Goal: Find specific page/section: Find specific page/section

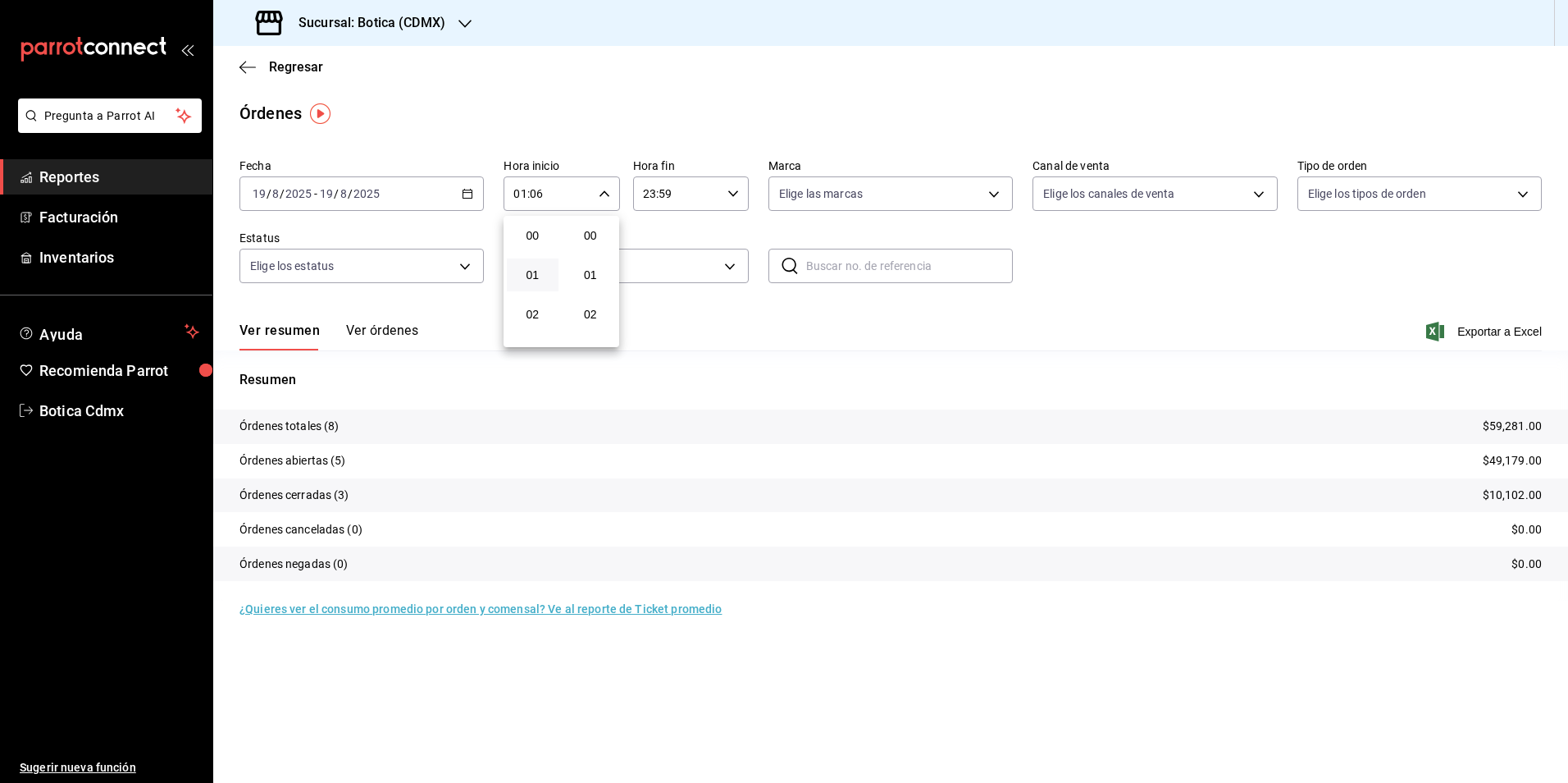
scroll to position [164, 0]
click at [297, 59] on div at bounding box center [784, 392] width 1568 height 783
click at [272, 67] on span "Regresar" at bounding box center [296, 67] width 54 height 15
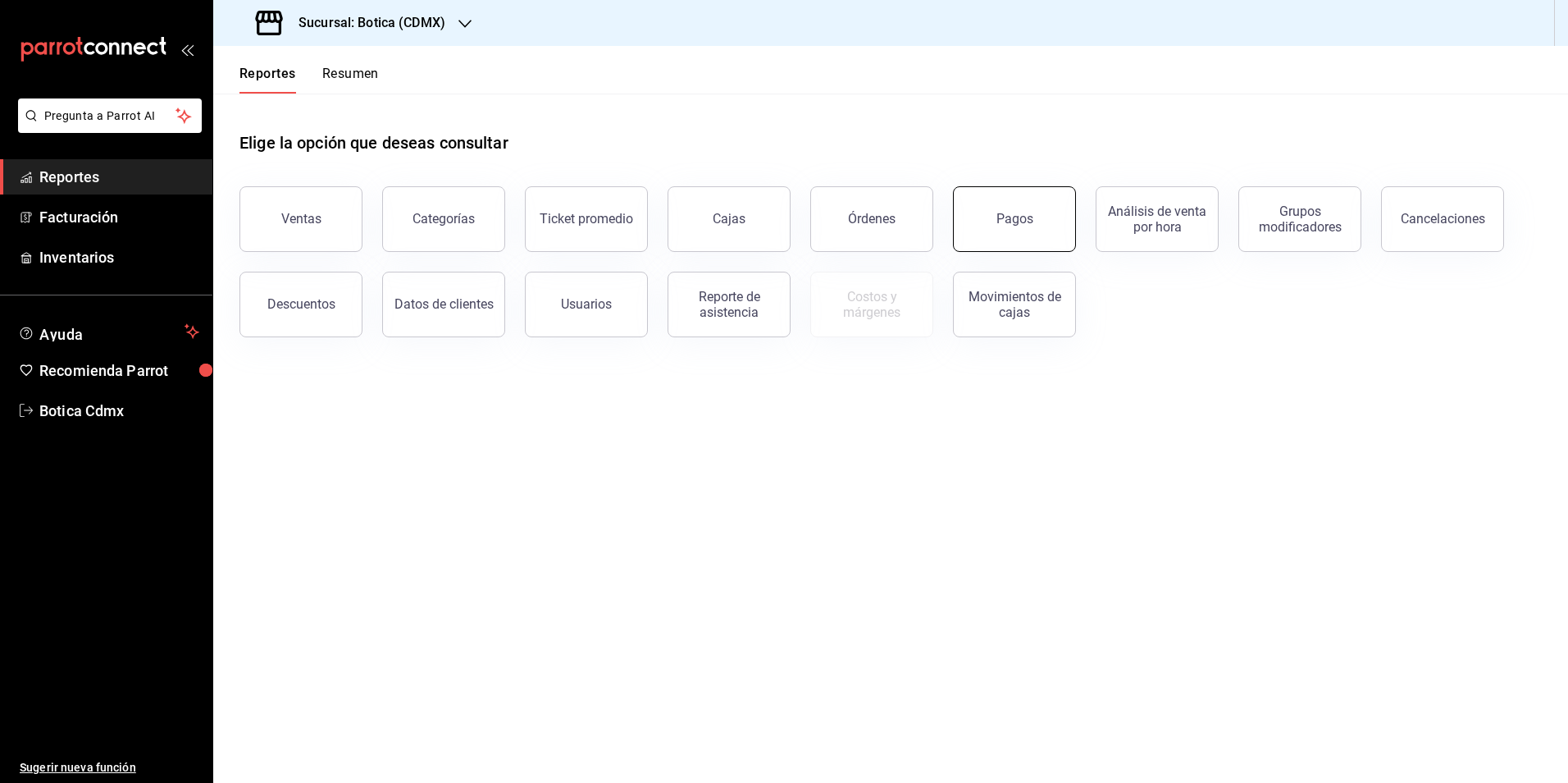
click at [967, 210] on button "Pagos" at bounding box center [1014, 219] width 123 height 66
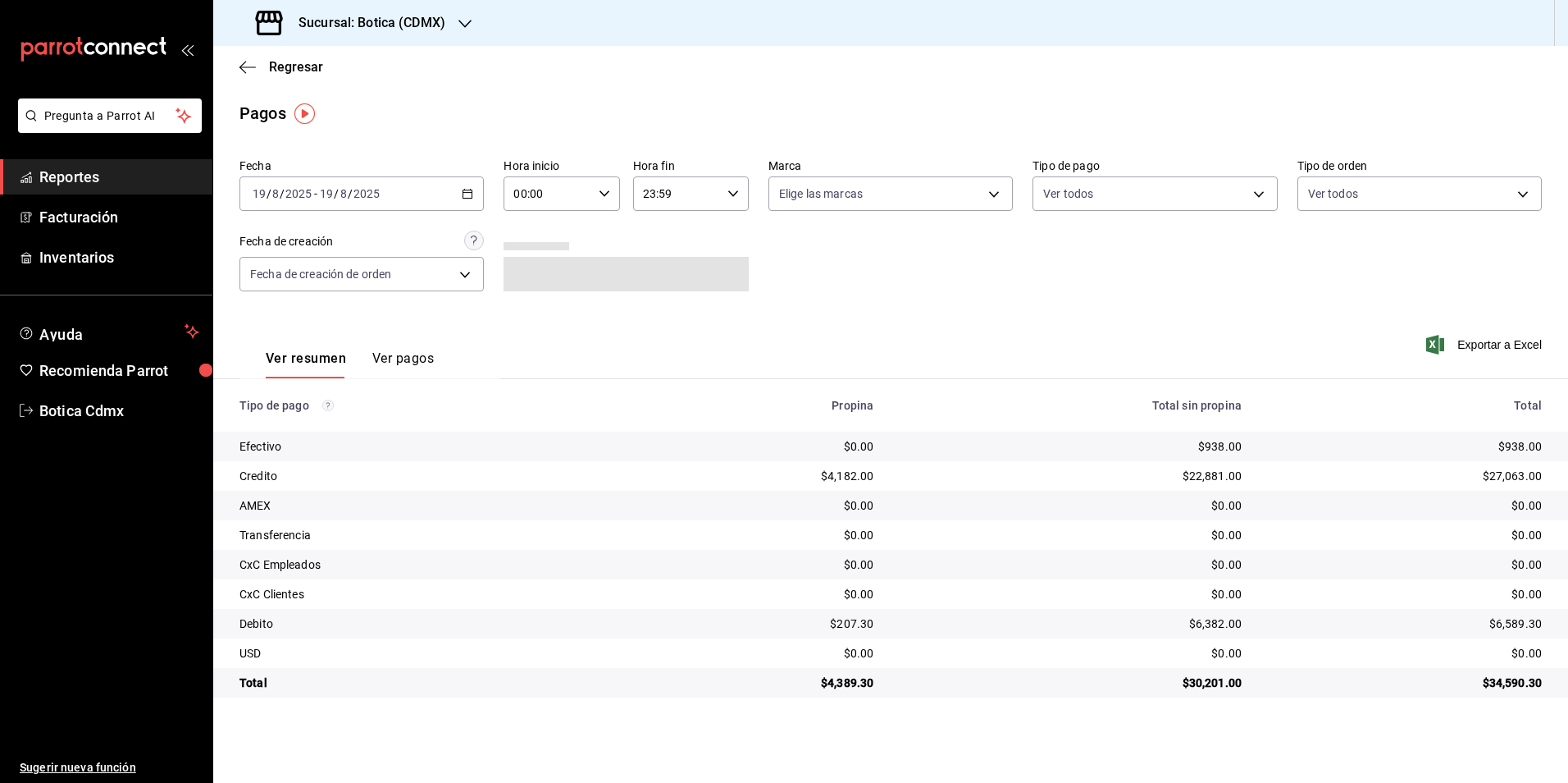
click at [559, 196] on input "00:00" at bounding box center [548, 194] width 88 height 32
click at [533, 316] on span "02" at bounding box center [533, 314] width 32 height 13
type input "02:00"
